Goal: Information Seeking & Learning: Learn about a topic

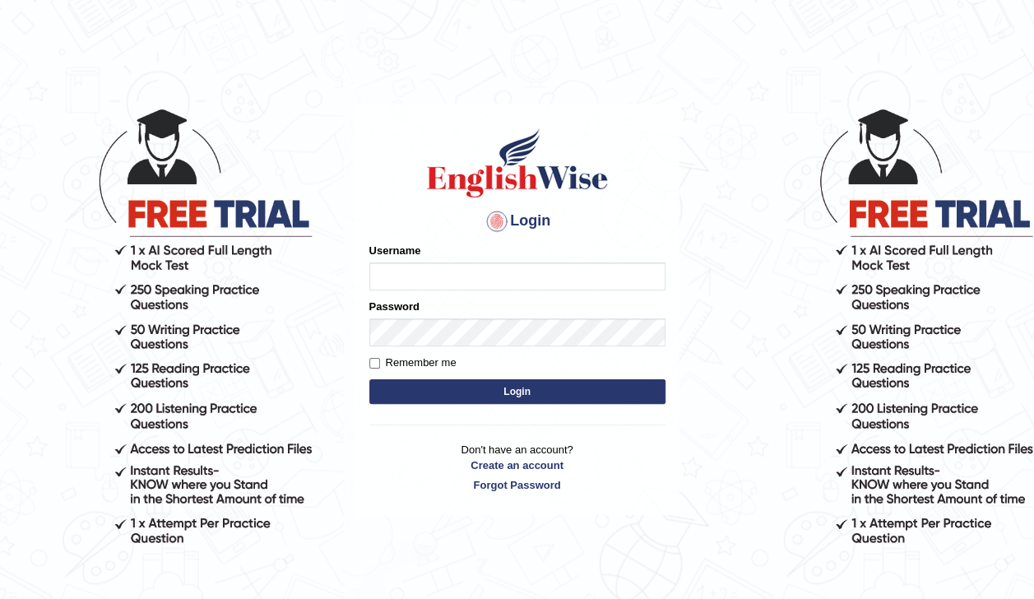
click at [388, 256] on label "Username" at bounding box center [395, 251] width 52 height 16
click at [388, 262] on input "Username" at bounding box center [517, 276] width 296 height 28
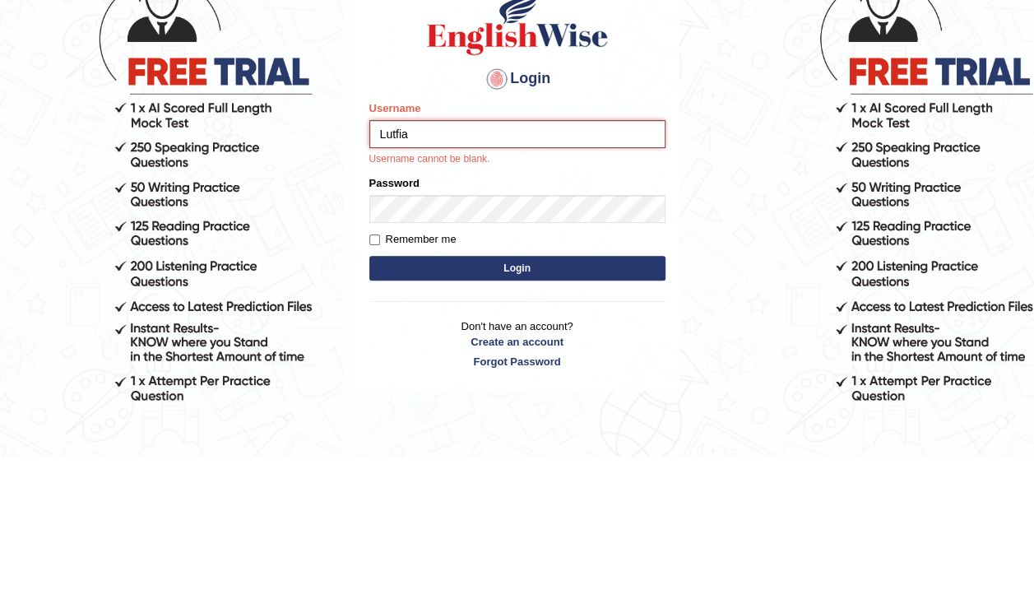
type input "Lutfia"
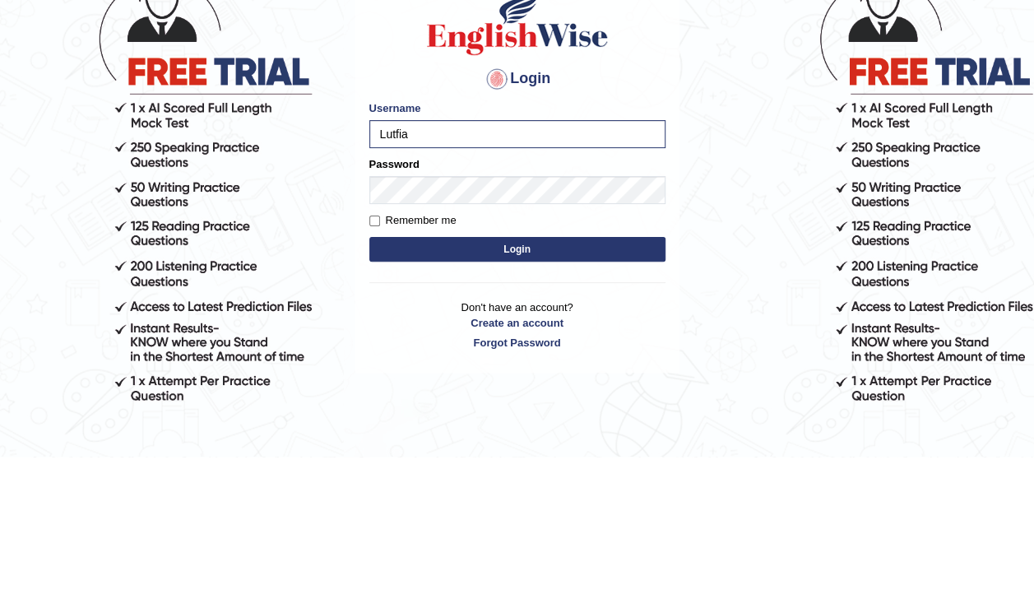
click at [582, 388] on button "Login" at bounding box center [517, 391] width 296 height 25
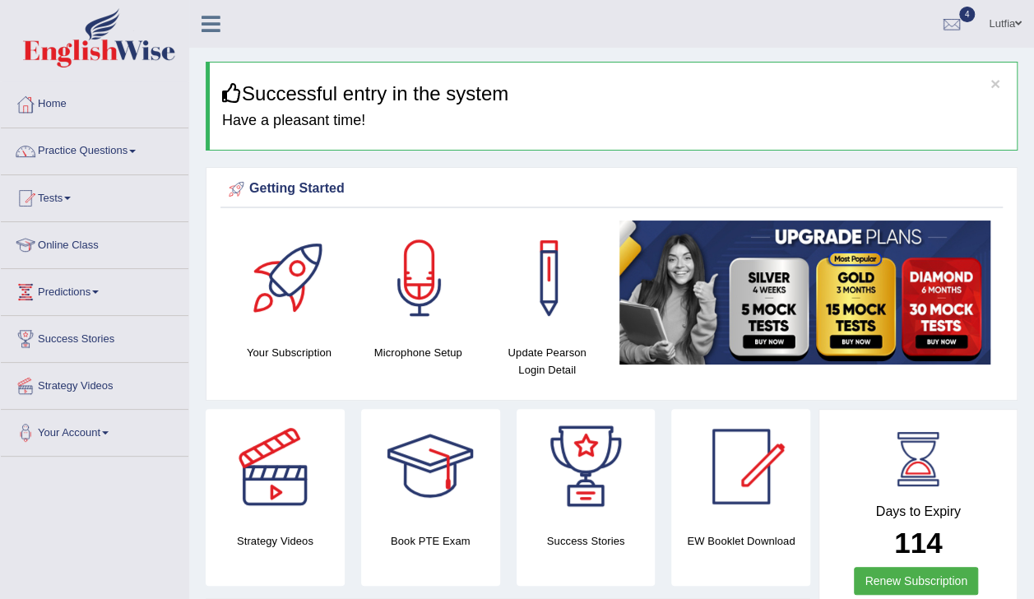
click at [120, 152] on link "Practice Questions" at bounding box center [95, 148] width 188 height 41
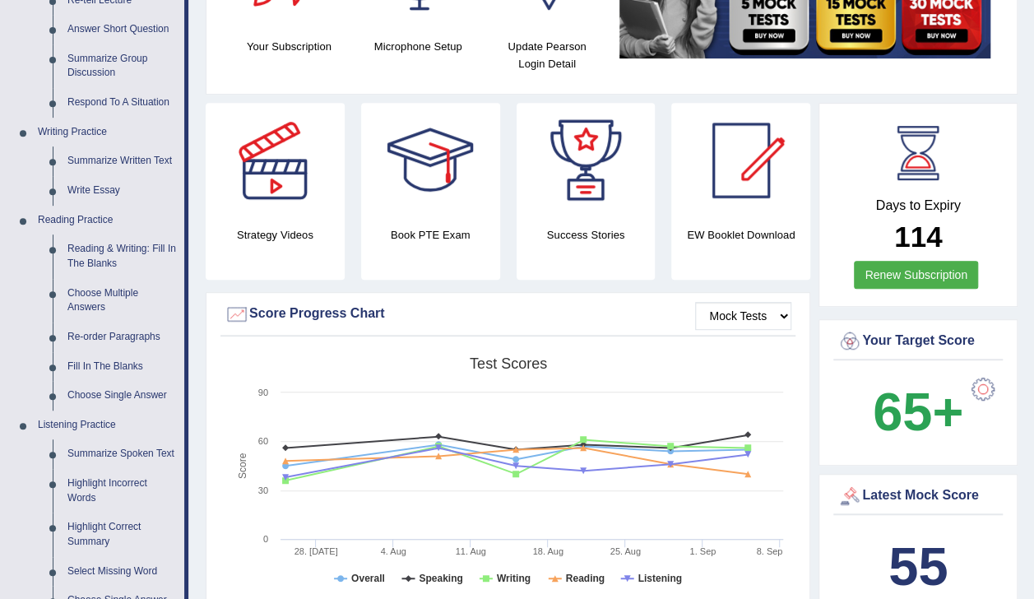
scroll to position [315, 0]
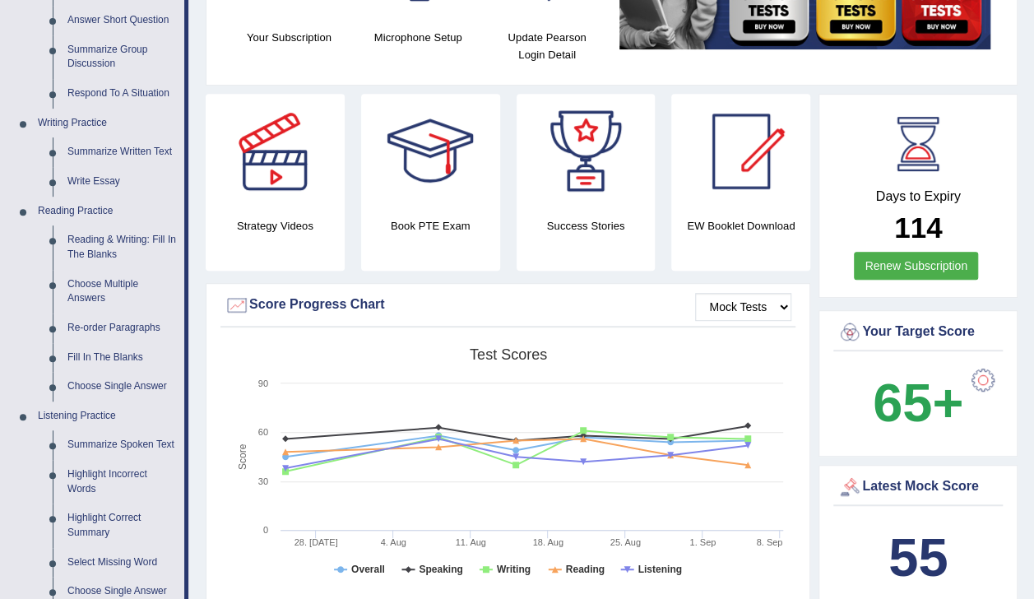
click at [90, 248] on link "Reading & Writing: Fill In The Blanks" at bounding box center [122, 247] width 124 height 44
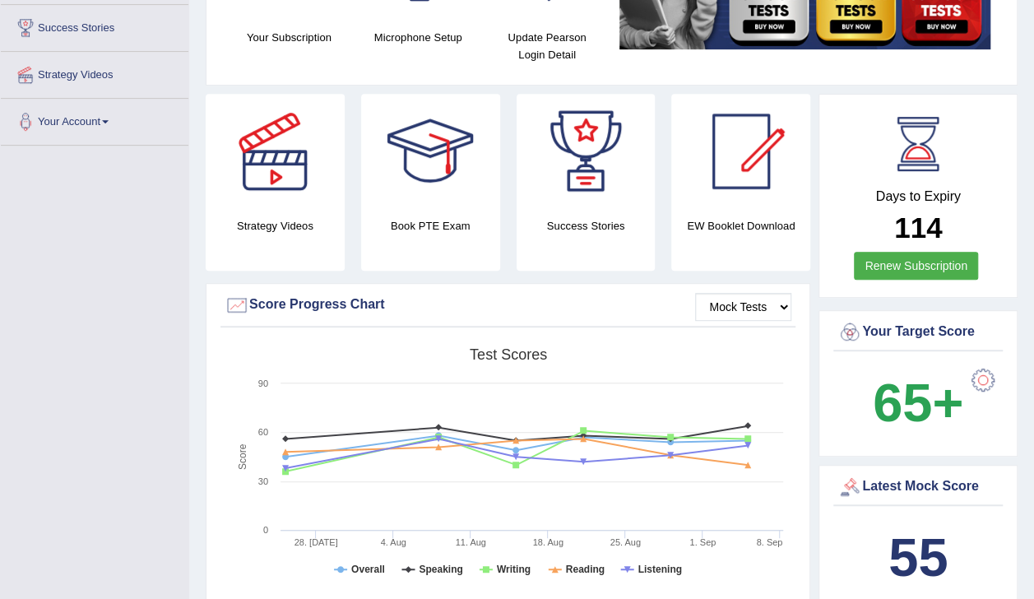
scroll to position [459, 0]
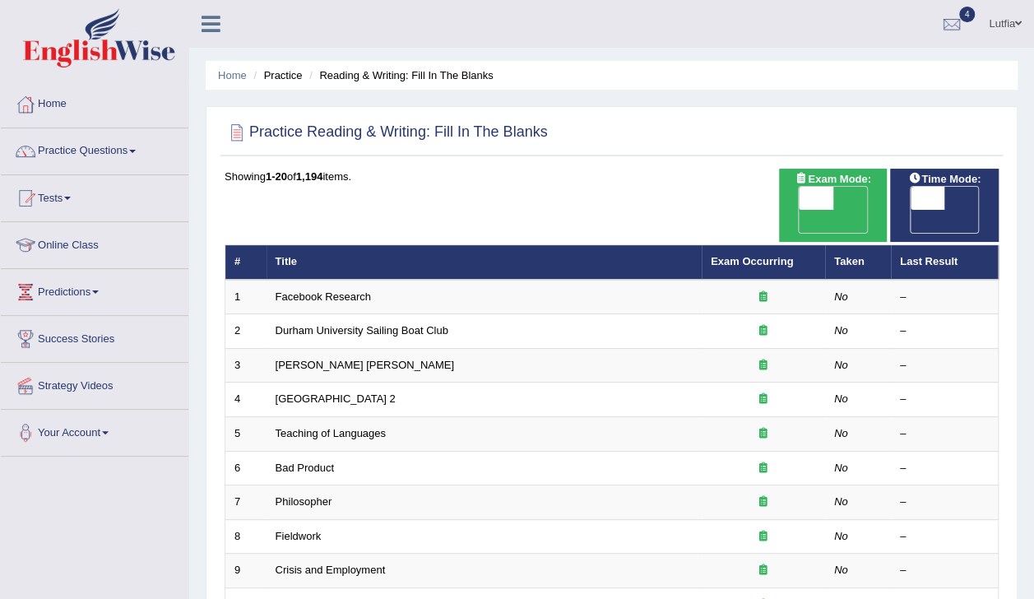
click at [390, 280] on td "Facebook Research" at bounding box center [483, 297] width 435 height 35
click at [359, 290] on link "Facebook Research" at bounding box center [323, 296] width 95 height 12
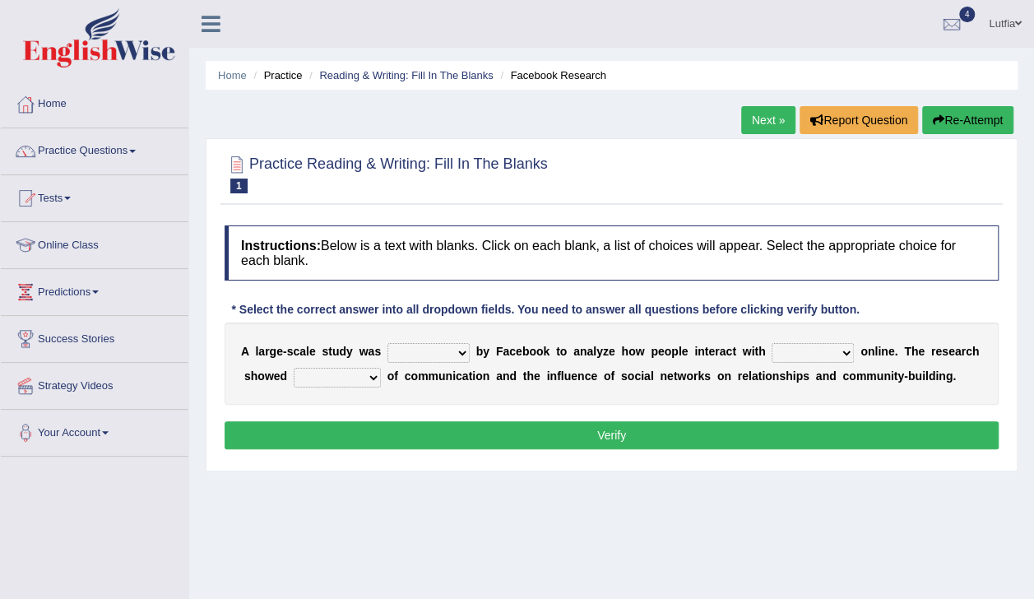
click at [446, 352] on select "surveyed had asked made" at bounding box center [428, 353] width 82 height 20
select select "surveyed"
click at [387, 343] on select "surveyed had asked made" at bounding box center [428, 353] width 82 height 20
click at [814, 344] on select "together all each other another" at bounding box center [813, 353] width 82 height 20
select select "each other"
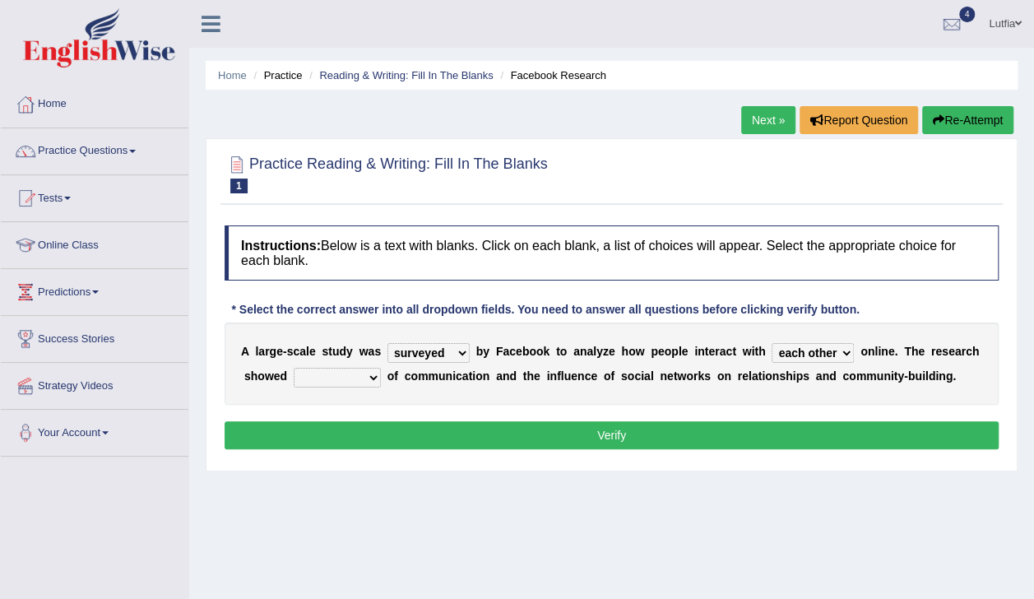
click at [772, 343] on select "together all each other another" at bounding box center [813, 353] width 82 height 20
click at [326, 370] on select "advantages standards fellowships patterns" at bounding box center [337, 378] width 87 height 20
select select "advantages"
click at [294, 368] on select "advantages standards fellowships patterns" at bounding box center [337, 378] width 87 height 20
click at [776, 439] on button "Verify" at bounding box center [612, 435] width 774 height 28
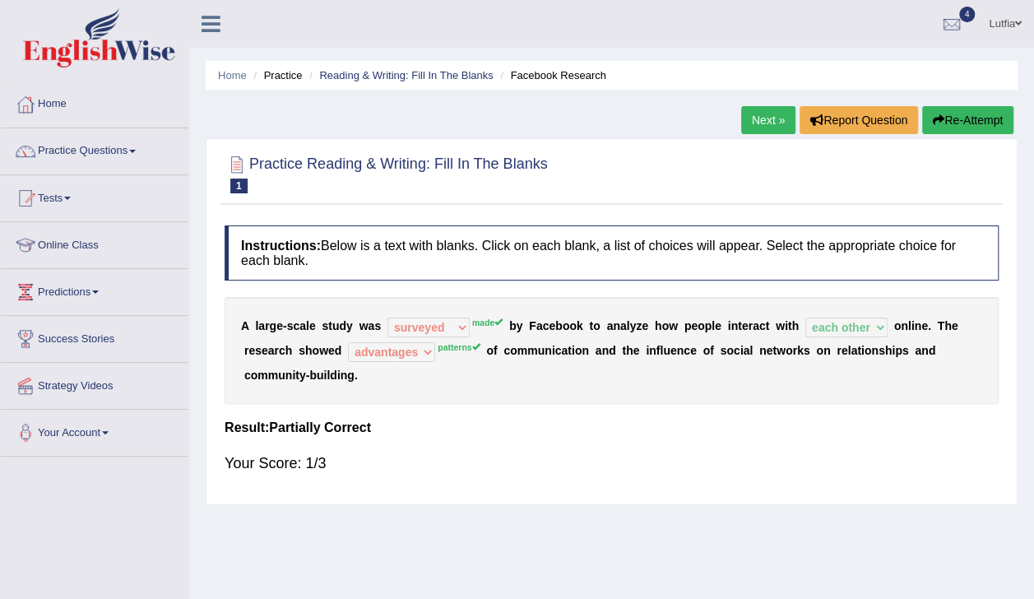
click at [773, 115] on link "Next »" at bounding box center [768, 120] width 54 height 28
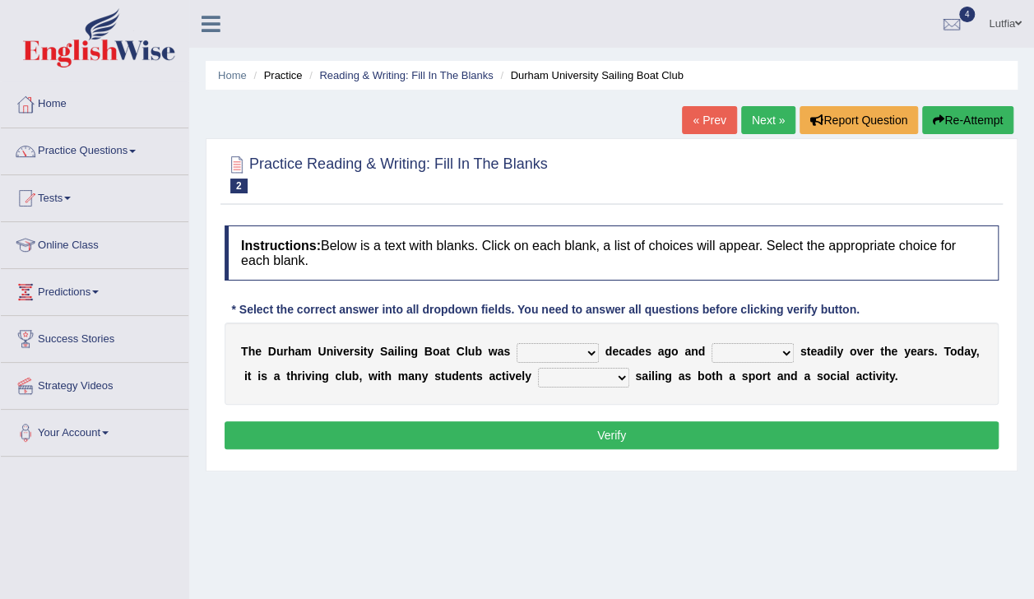
click at [531, 349] on select "found fund founded find" at bounding box center [558, 353] width 82 height 20
select select "found"
click at [517, 343] on select "found fund founded find" at bounding box center [558, 353] width 82 height 20
click at [759, 353] on select "grow growing has grown grown" at bounding box center [752, 353] width 82 height 20
select select "grown"
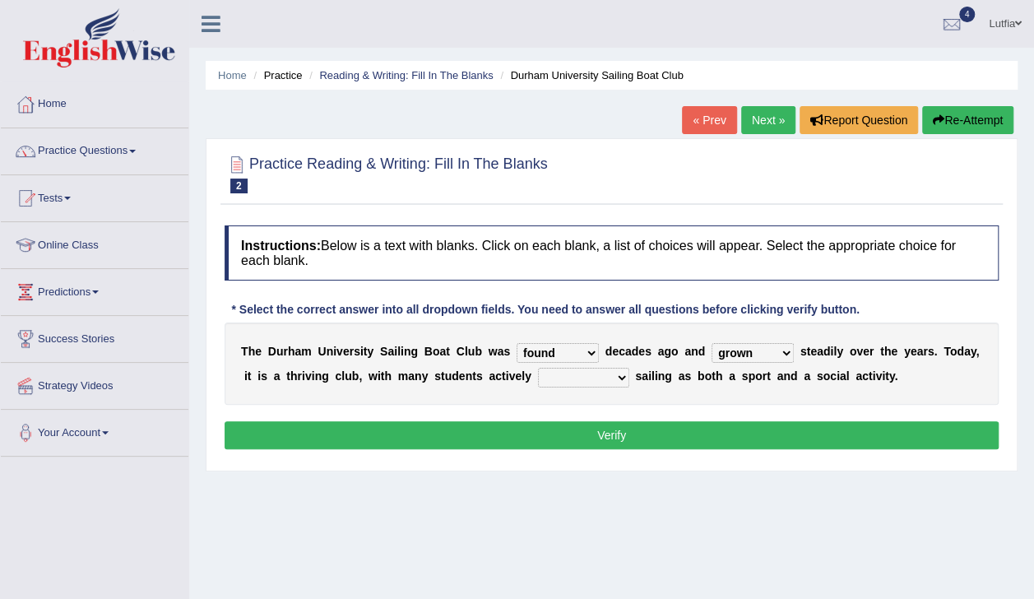
click at [711, 343] on select "grow growing has grown grown" at bounding box center [752, 353] width 82 height 20
click at [557, 375] on select "enjoy enjoyed are enjoying enjoying" at bounding box center [583, 378] width 91 height 20
click at [526, 491] on div "Home Practice Reading & Writing: Fill In The Blanks Durham University Sailing B…" at bounding box center [611, 411] width 845 height 823
click at [546, 386] on select "enjoy enjoyed are enjoying enjoying" at bounding box center [583, 378] width 91 height 20
select select "enjoyed"
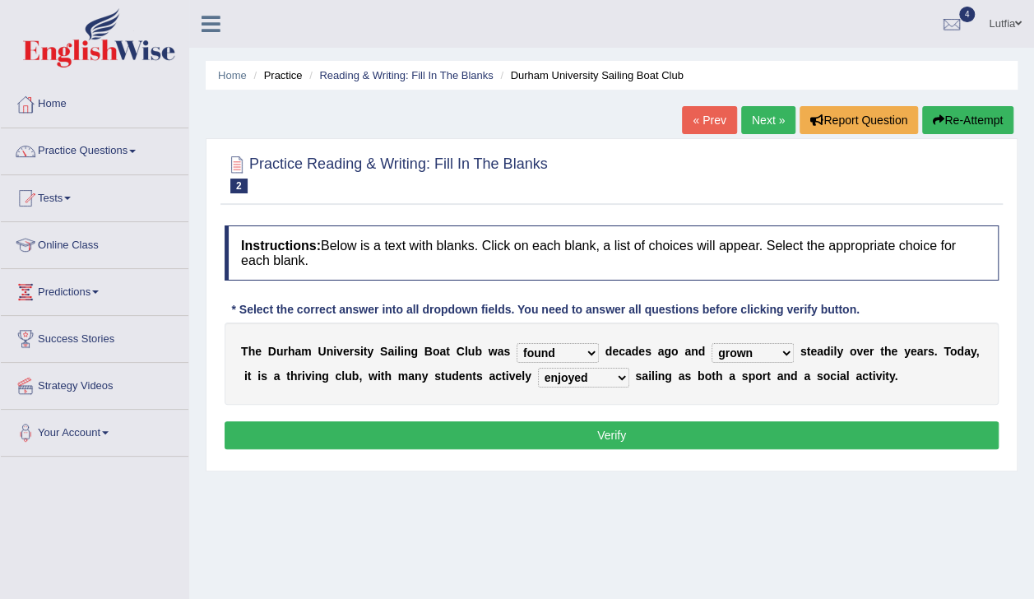
click at [538, 368] on select "enjoy enjoyed are enjoying enjoying" at bounding box center [583, 378] width 91 height 20
click at [597, 444] on button "Verify" at bounding box center [612, 435] width 774 height 28
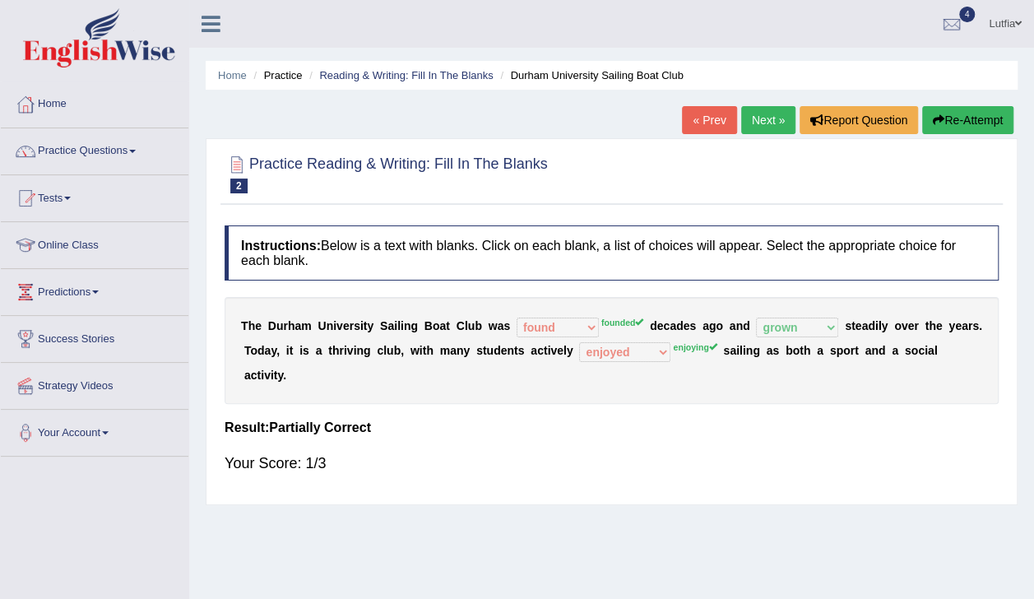
click at [776, 118] on link "Next »" at bounding box center [768, 120] width 54 height 28
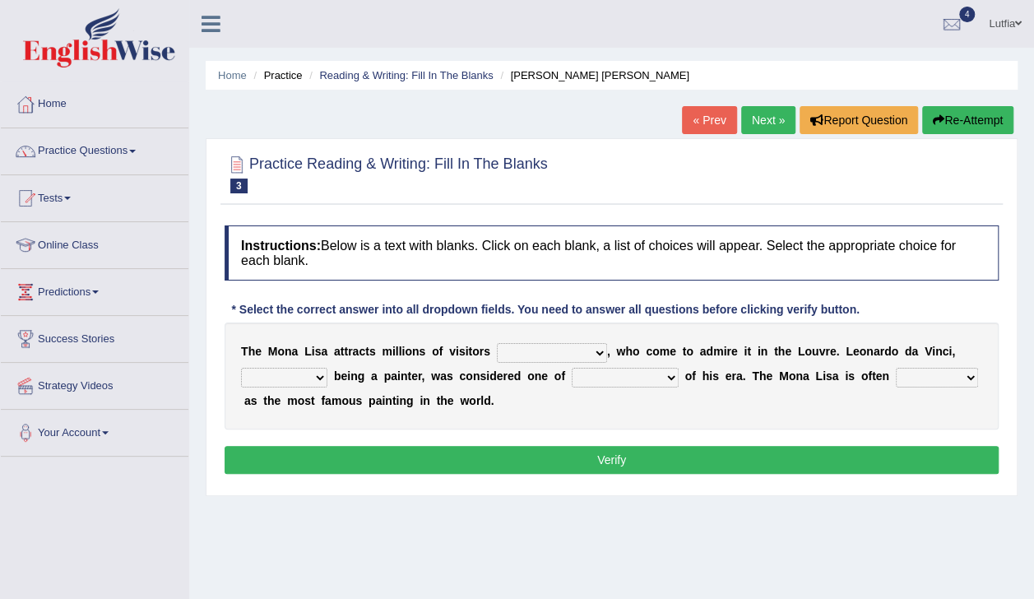
click at [549, 357] on select "around the year the all year all year round per year" at bounding box center [552, 353] width 110 height 20
click at [497, 343] on select "around the year the all year all year round per year" at bounding box center [552, 353] width 110 height 20
click at [551, 349] on select "around the year the all year all year round per year" at bounding box center [552, 353] width 110 height 20
click at [497, 343] on select "around the year the all year all year round per year" at bounding box center [552, 353] width 110 height 20
click at [573, 350] on select "around the year the all year all year round per year" at bounding box center [552, 353] width 110 height 20
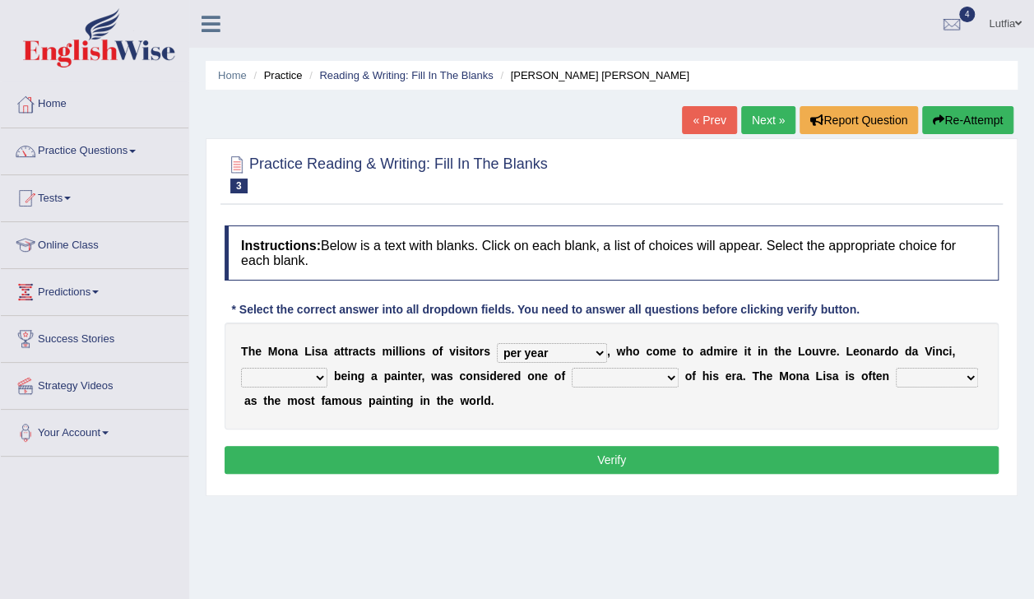
select select "all year round"
click at [497, 343] on select "around the year the all year all year round per year" at bounding box center [552, 353] width 110 height 20
click at [298, 381] on select "rather than as much as as well as as long as" at bounding box center [284, 378] width 86 height 20
